Goal: Task Accomplishment & Management: Complete application form

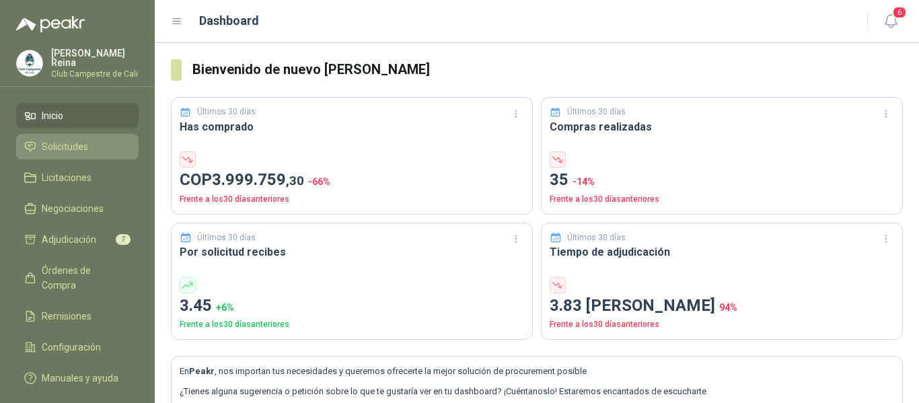
click at [106, 143] on li "Solicitudes" at bounding box center [77, 146] width 106 height 15
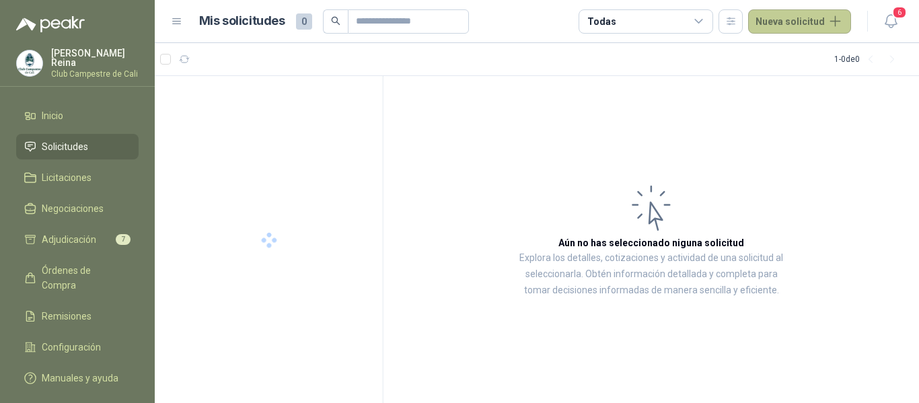
click at [793, 14] on button "Nueva solicitud" at bounding box center [799, 21] width 103 height 24
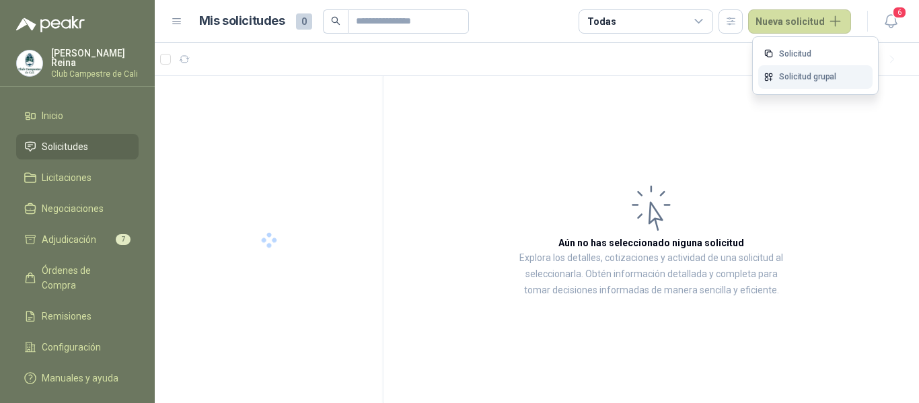
click at [782, 79] on link "Solicitud grupal" at bounding box center [816, 77] width 114 height 24
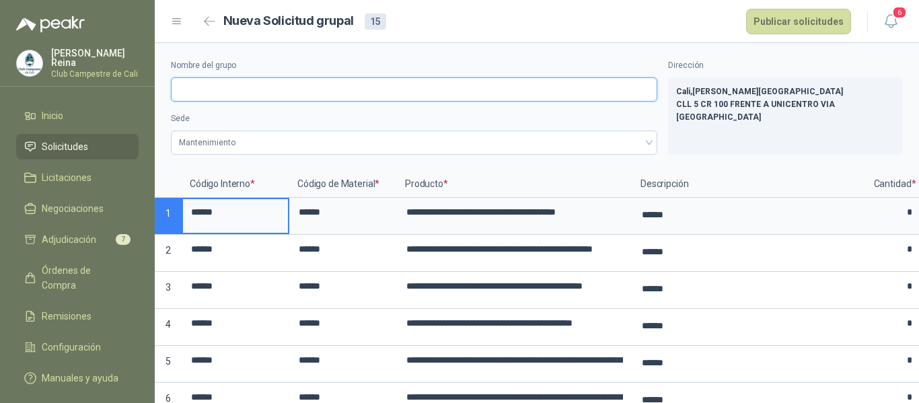
click at [193, 88] on input "Nombre del grupo" at bounding box center [414, 89] width 487 height 24
type input "**********"
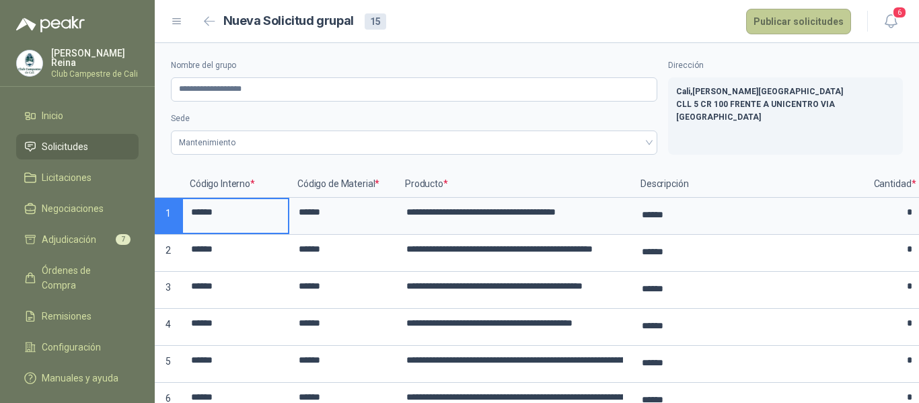
click at [795, 20] on button "Publicar solicitudes" at bounding box center [798, 22] width 105 height 26
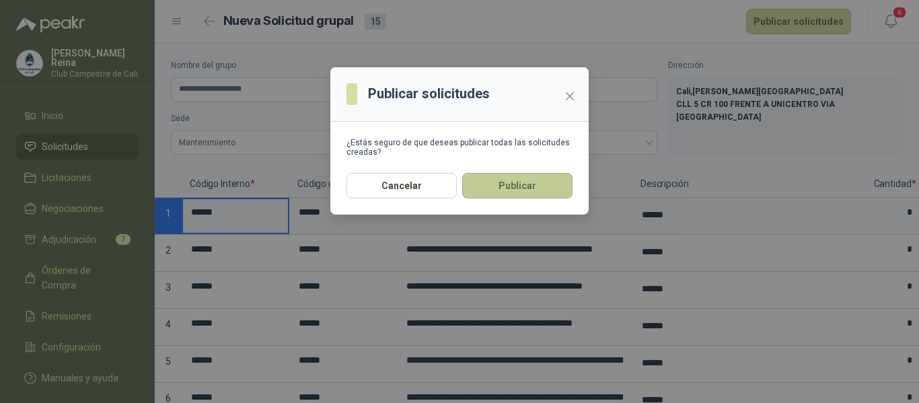
click at [536, 188] on button "Publicar" at bounding box center [517, 186] width 110 height 26
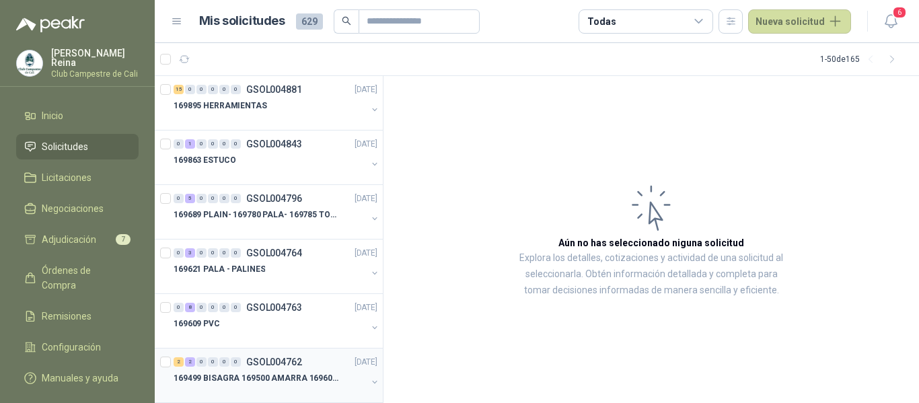
scroll to position [67, 0]
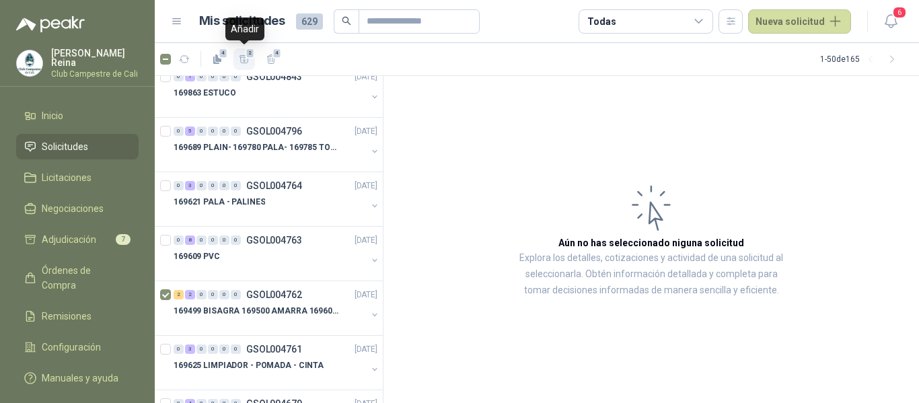
click at [250, 60] on button "2" at bounding box center [245, 59] width 22 height 22
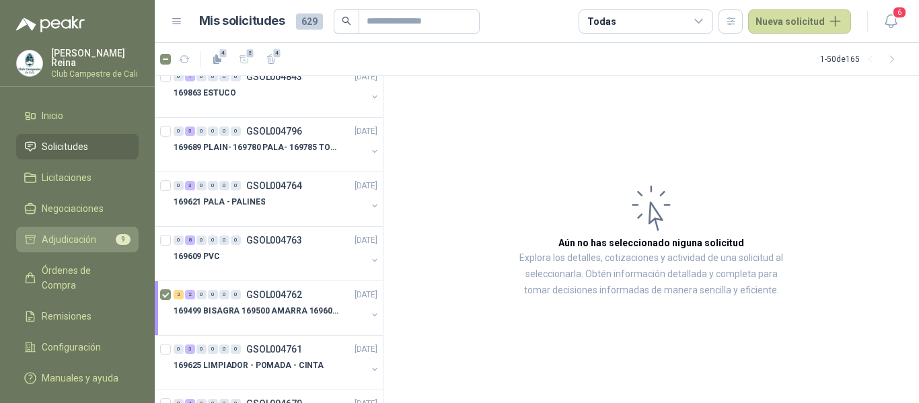
click at [87, 234] on span "Adjudicación" at bounding box center [69, 239] width 55 height 15
click at [86, 234] on span "Adjudicación" at bounding box center [69, 239] width 55 height 15
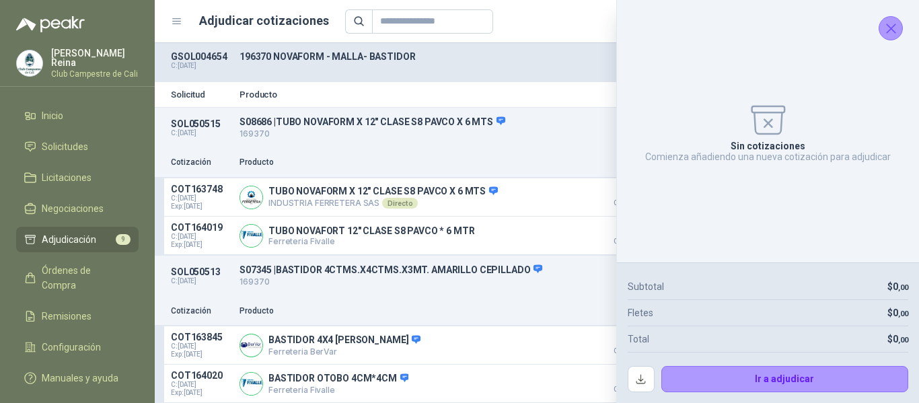
click at [893, 28] on icon "Cerrar" at bounding box center [891, 28] width 9 height 9
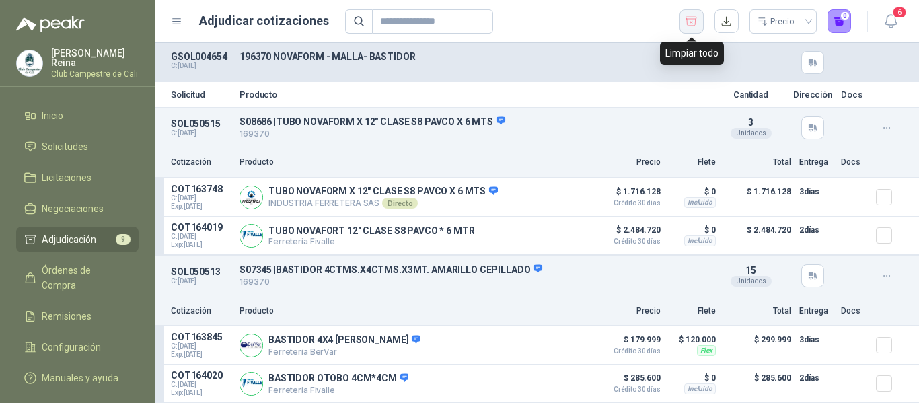
click at [690, 17] on icon "button" at bounding box center [692, 21] width 11 height 9
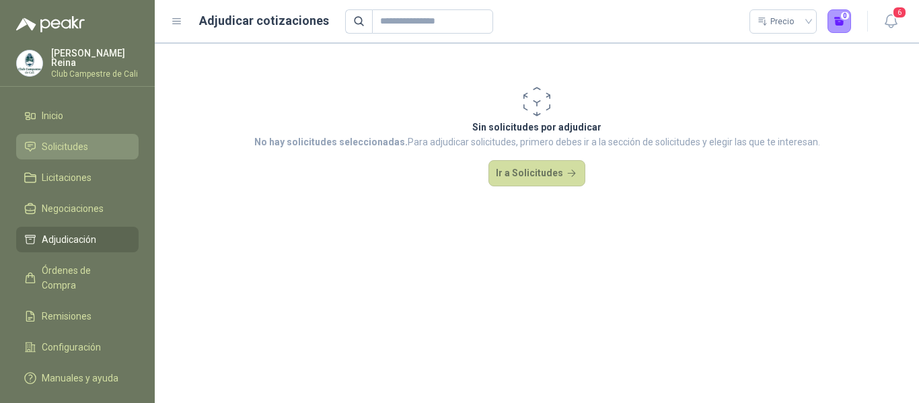
click at [73, 143] on span "Solicitudes" at bounding box center [65, 146] width 46 height 15
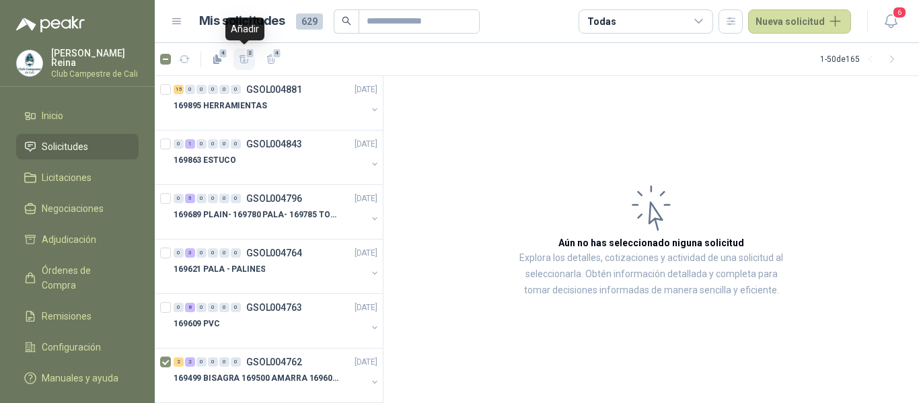
click at [240, 55] on icon "button" at bounding box center [244, 59] width 11 height 11
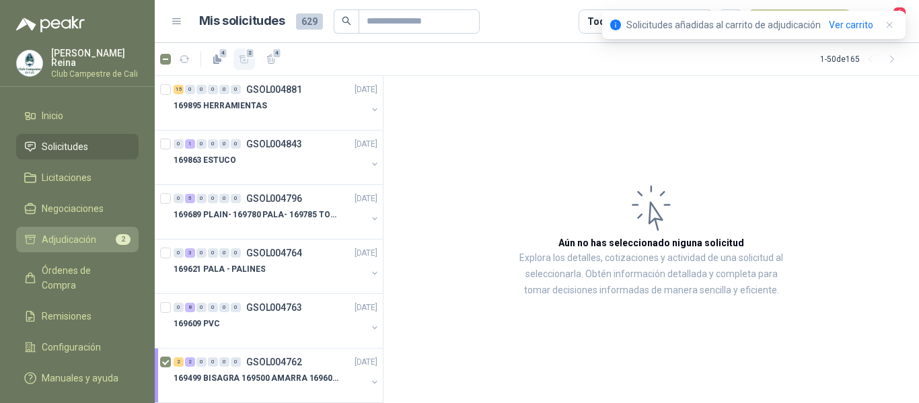
click at [103, 234] on li "Adjudicación 2" at bounding box center [77, 239] width 106 height 15
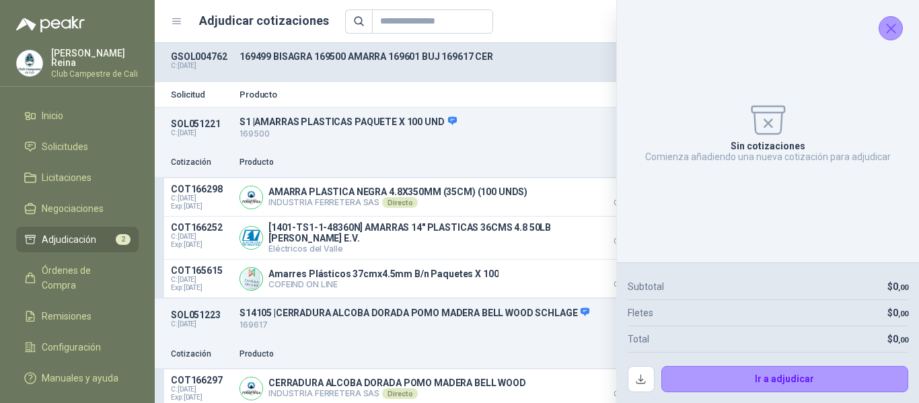
click at [893, 28] on icon "Cerrar" at bounding box center [891, 28] width 17 height 17
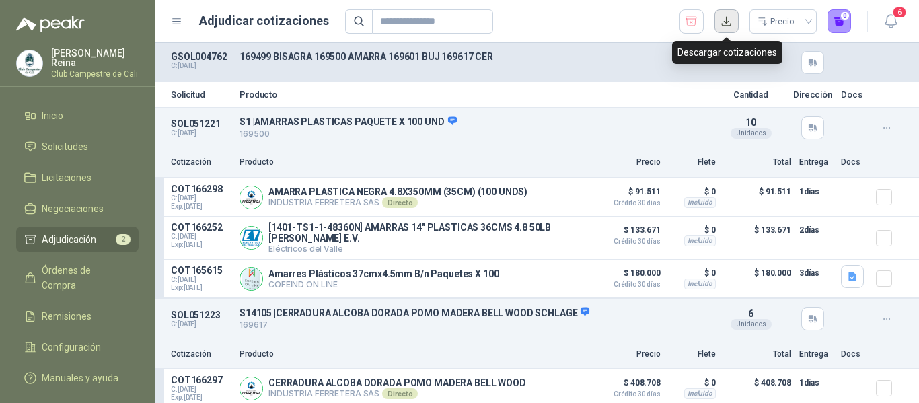
click at [722, 22] on button "button" at bounding box center [727, 21] width 24 height 24
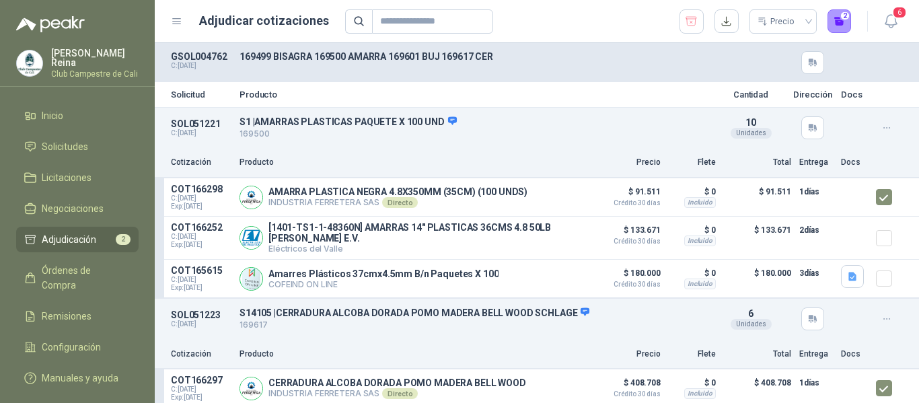
scroll to position [47, 0]
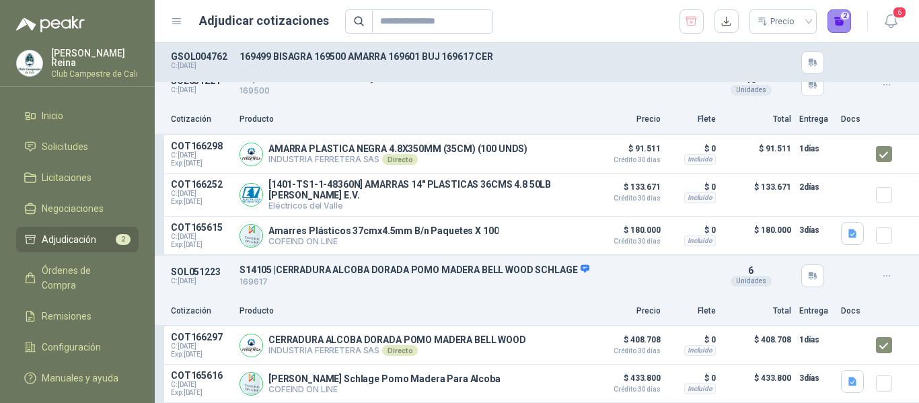
click at [833, 21] on button "2" at bounding box center [840, 21] width 24 height 24
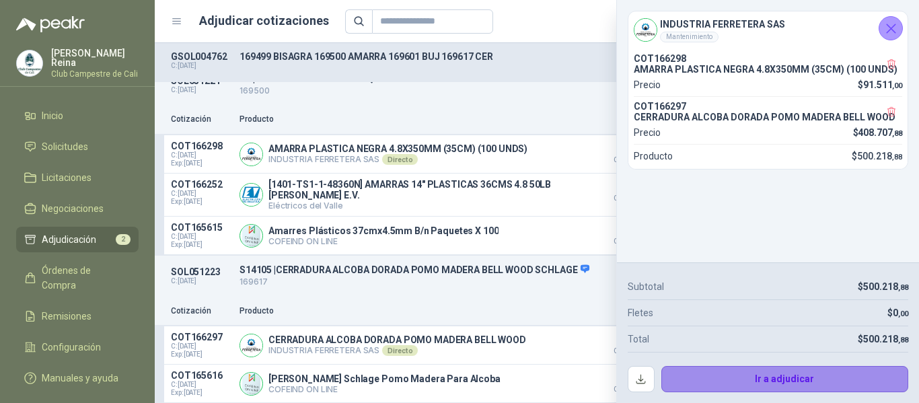
click at [769, 375] on button "Ir a adjudicar" at bounding box center [786, 379] width 248 height 27
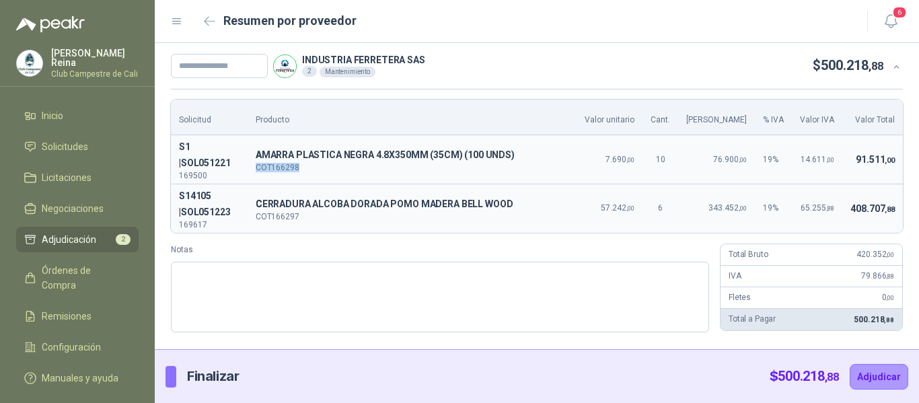
drag, startPoint x: 327, startPoint y: 158, endPoint x: 271, endPoint y: 159, distance: 55.9
click at [271, 159] on td "A AMARRA PLASTICA NEGRA 4.8X350MM (35CM) (100 UNDS) COT166298" at bounding box center [413, 159] width 330 height 49
copy p "COT166298"
click at [228, 63] on input "text" at bounding box center [219, 66] width 97 height 24
type input "******"
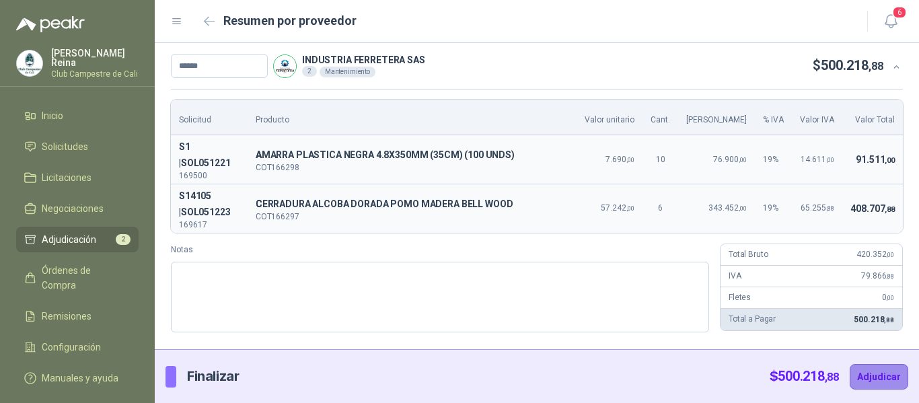
click at [884, 380] on button "Adjudicar" at bounding box center [879, 377] width 59 height 26
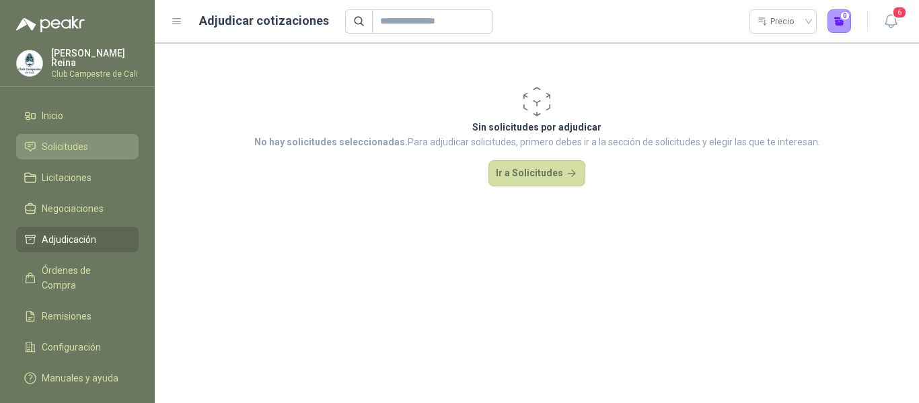
click at [81, 145] on span "Solicitudes" at bounding box center [65, 146] width 46 height 15
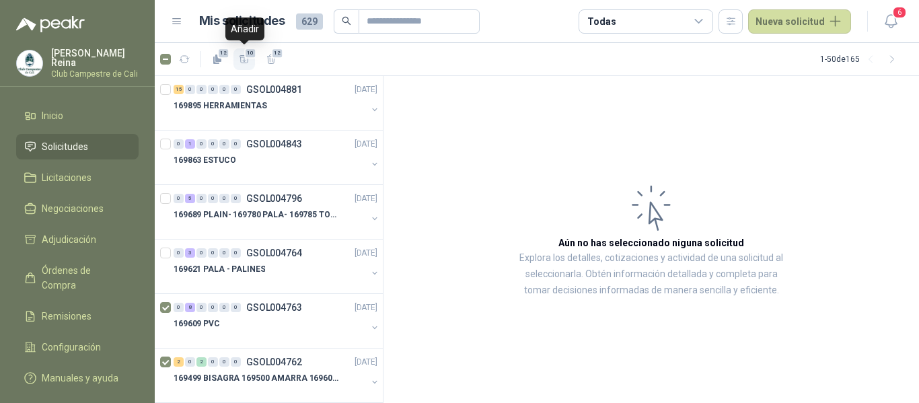
click at [243, 58] on icon "button" at bounding box center [244, 59] width 11 height 11
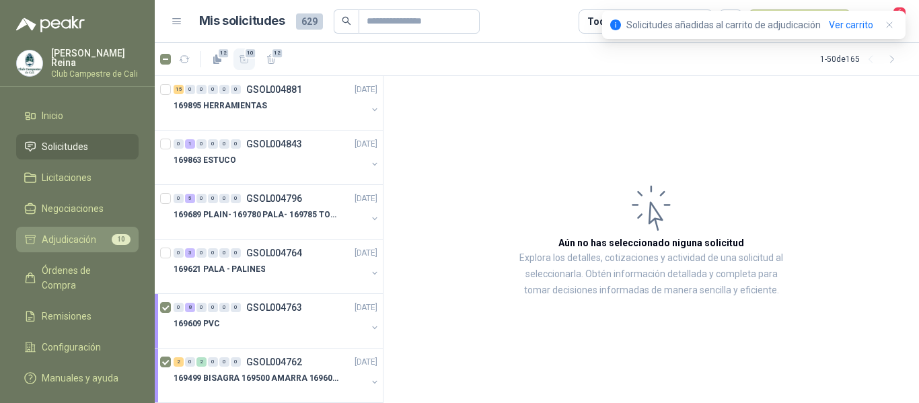
click at [93, 240] on span "Adjudicación" at bounding box center [69, 239] width 55 height 15
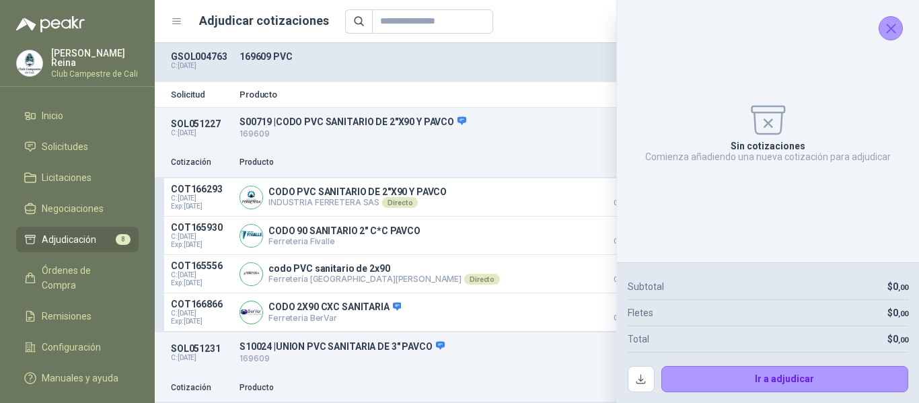
click at [899, 28] on icon "Cerrar" at bounding box center [891, 28] width 17 height 17
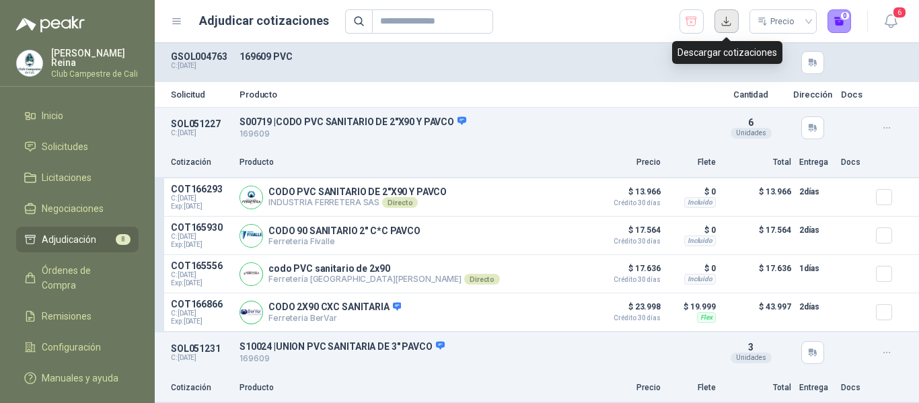
click at [720, 18] on button "button" at bounding box center [727, 21] width 24 height 24
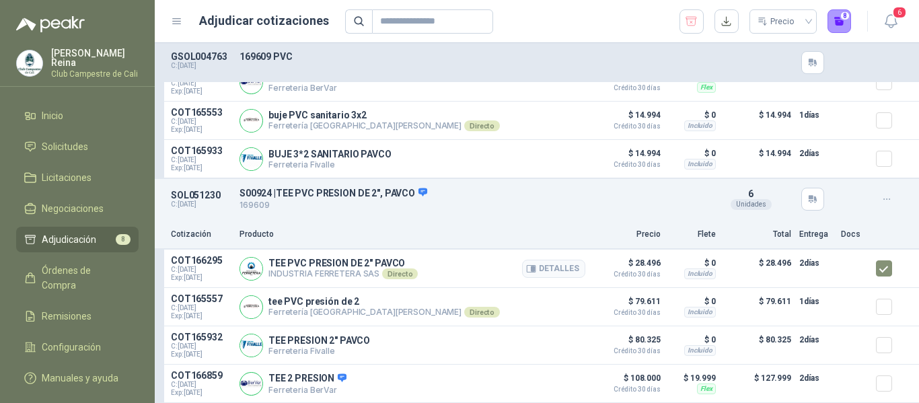
scroll to position [1485, 0]
click at [843, 24] on button "8" at bounding box center [840, 21] width 24 height 24
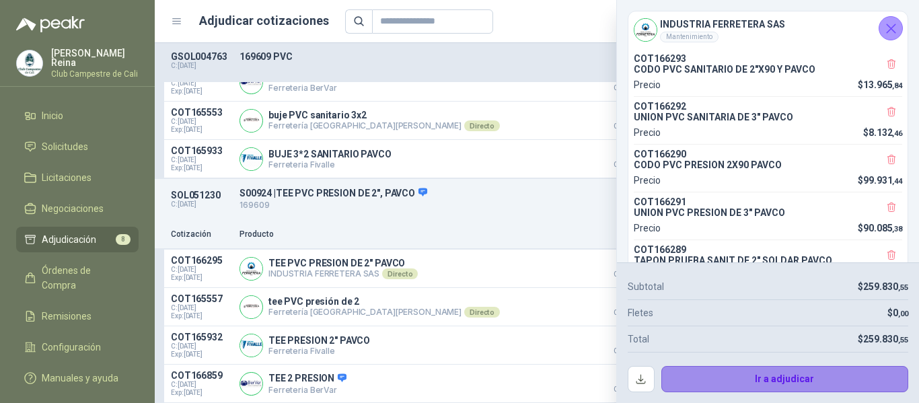
click at [770, 381] on button "Ir a adjudicar" at bounding box center [786, 379] width 248 height 27
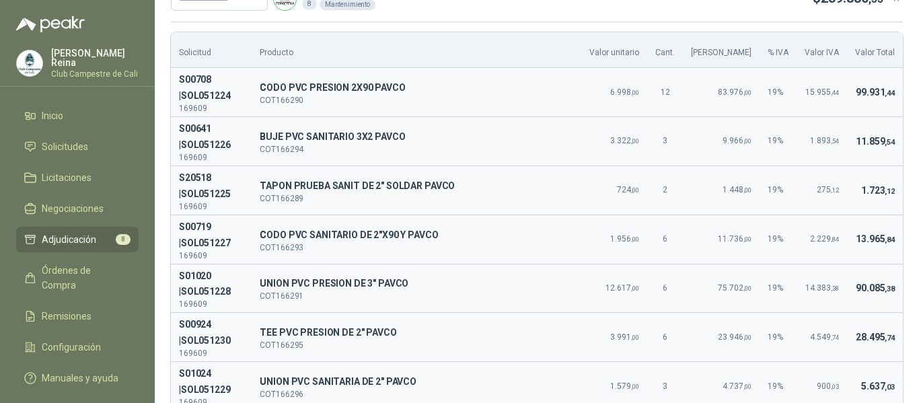
scroll to position [135, 0]
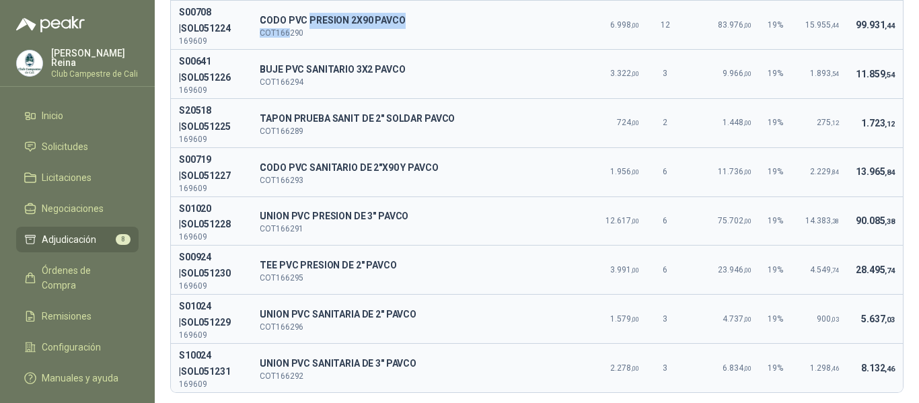
drag, startPoint x: 326, startPoint y: 28, endPoint x: 310, endPoint y: 34, distance: 17.5
click at [309, 34] on td "C CODO PVC PRESION 2X90 PAVCO COT166290" at bounding box center [417, 25] width 330 height 49
click at [325, 33] on p "COT166290" at bounding box center [417, 33] width 314 height 8
drag, startPoint x: 319, startPoint y: 32, endPoint x: 279, endPoint y: 34, distance: 39.8
click at [279, 34] on p "COT166290" at bounding box center [417, 33] width 314 height 8
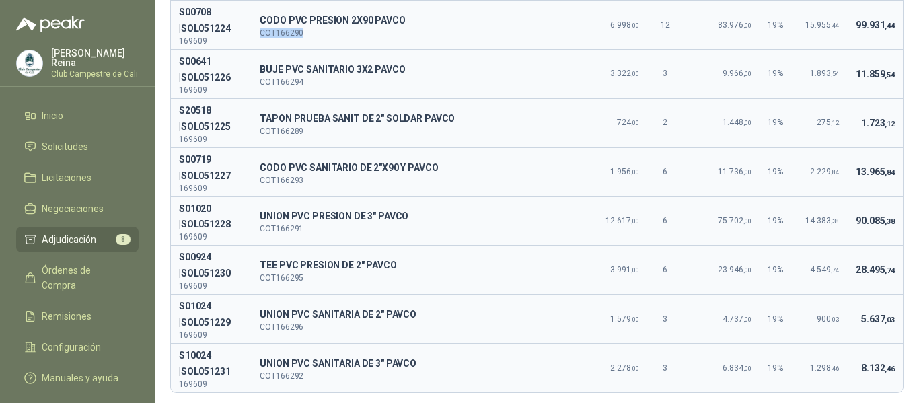
copy p "COT166290"
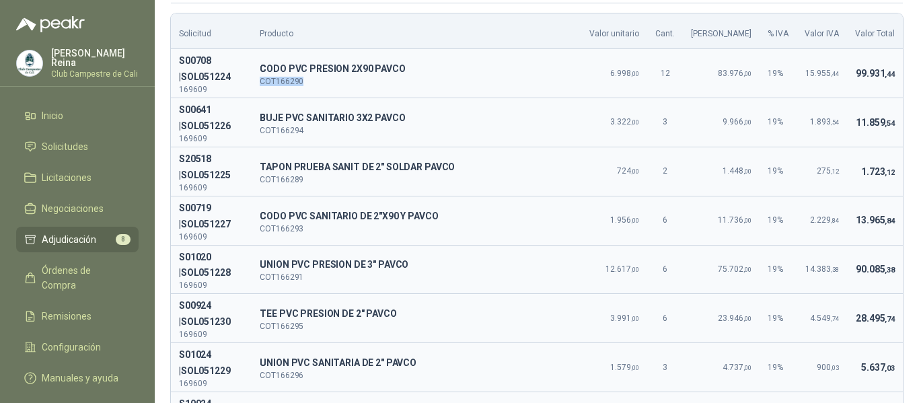
scroll to position [0, 0]
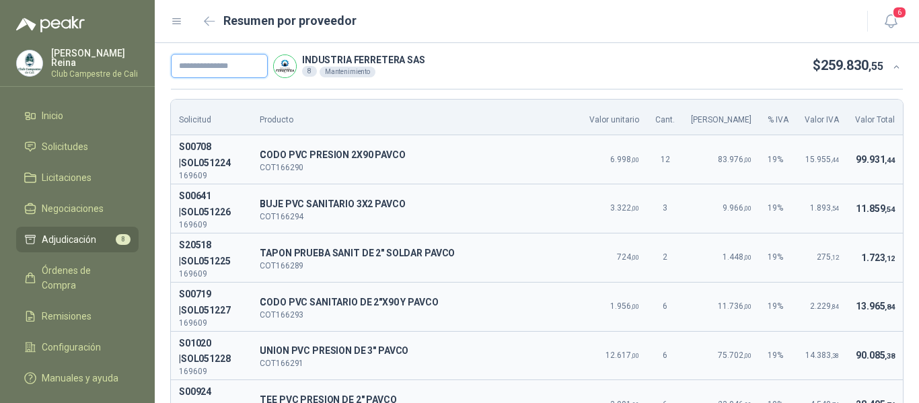
click at [229, 63] on input "text" at bounding box center [219, 66] width 97 height 24
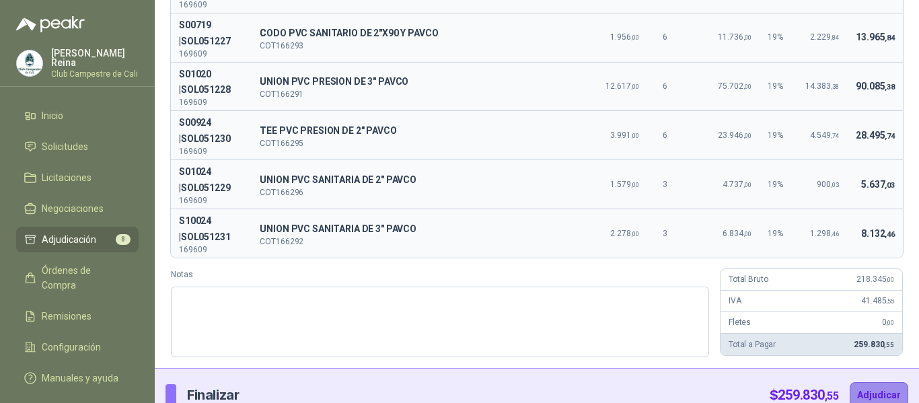
type input "******"
click at [863, 386] on button "Adjudicar" at bounding box center [879, 395] width 59 height 26
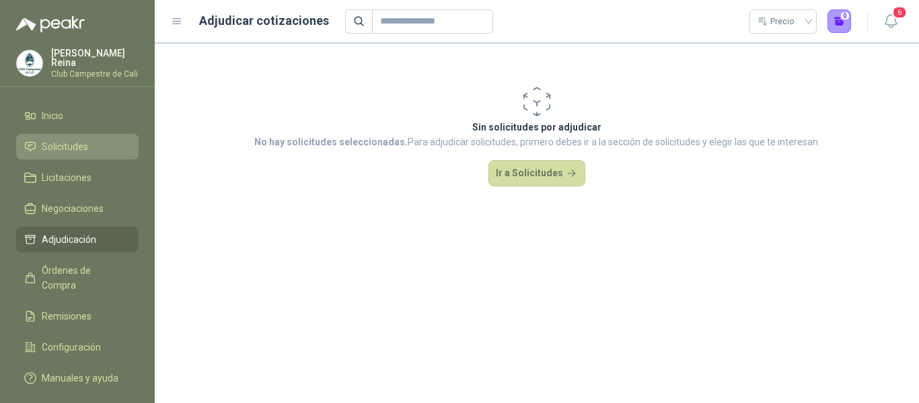
click at [73, 147] on span "Solicitudes" at bounding box center [65, 146] width 46 height 15
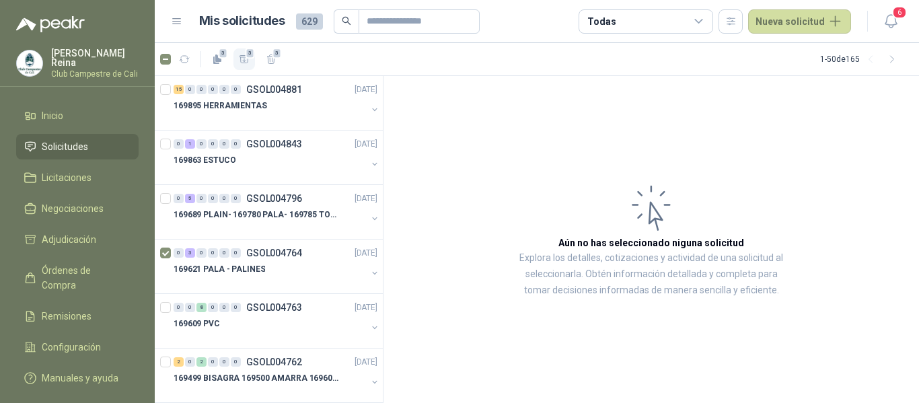
click at [248, 58] on span "3" at bounding box center [250, 53] width 9 height 11
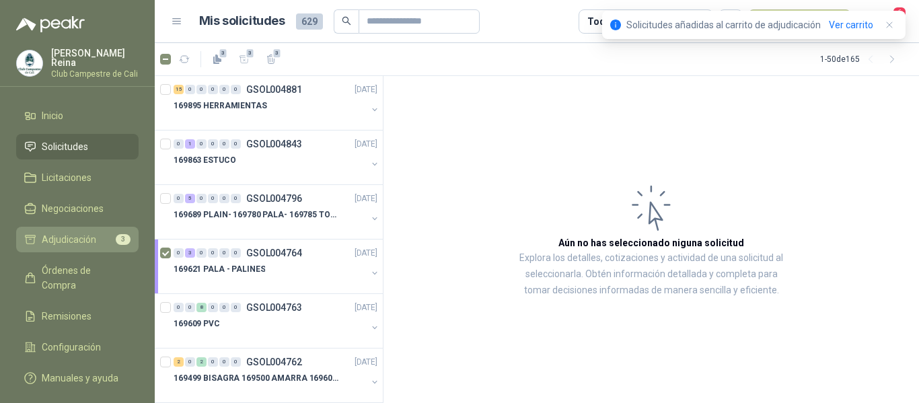
click at [96, 242] on span "Adjudicación" at bounding box center [69, 239] width 55 height 15
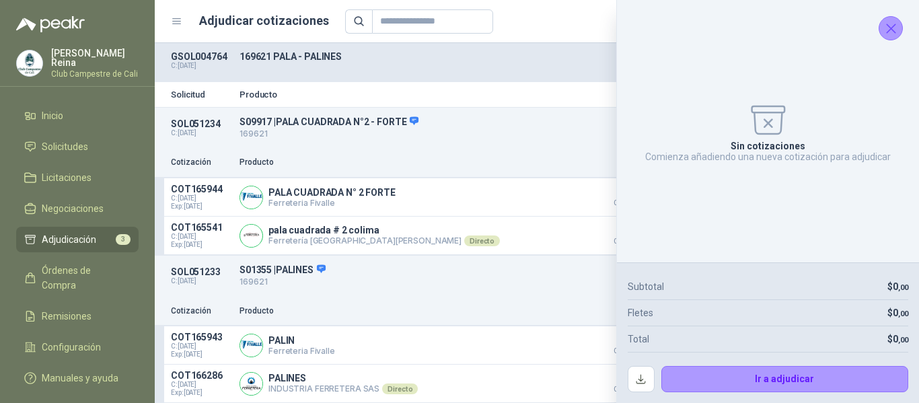
click at [887, 24] on icon "Cerrar" at bounding box center [891, 28] width 17 height 17
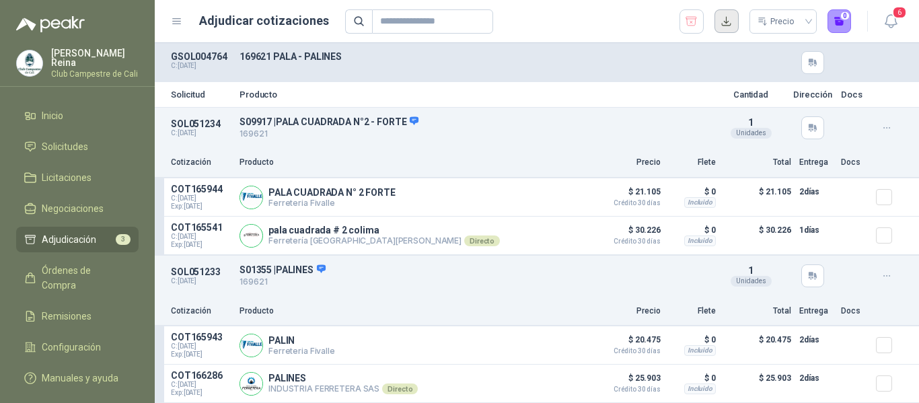
click at [731, 20] on button "button" at bounding box center [727, 21] width 24 height 24
